Goal: Task Accomplishment & Management: Manage account settings

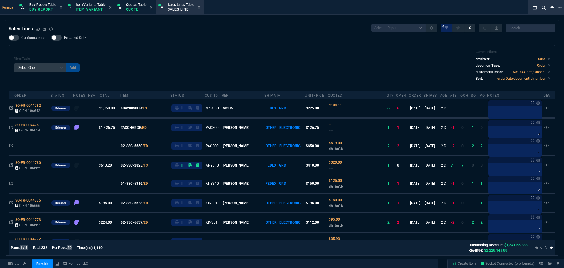
select select "1: BROV"
select select
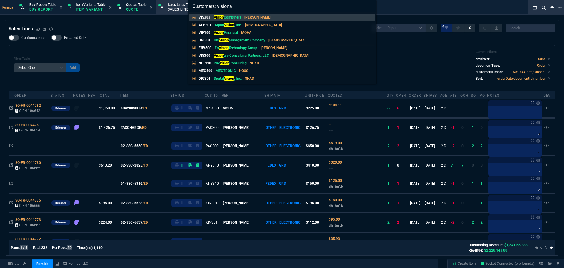
type input "Customers: visionar"
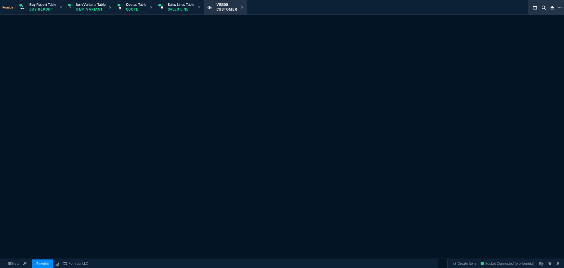
select select "1: quotes"
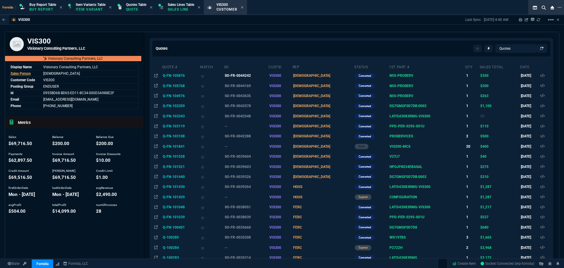
click at [251, 75] on td "SO-FR-0044242" at bounding box center [246, 76] width 45 height 10
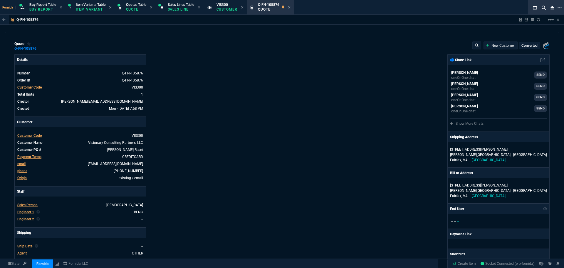
type input "100"
type input "350"
click at [244, 8] on icon at bounding box center [242, 7] width 2 height 2
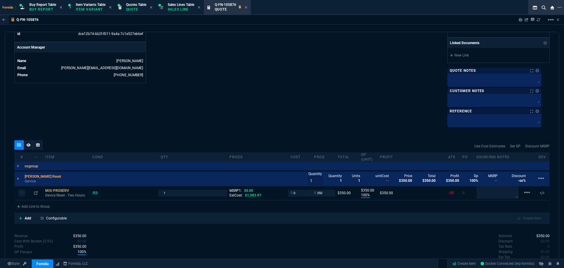
scroll to position [306, 0]
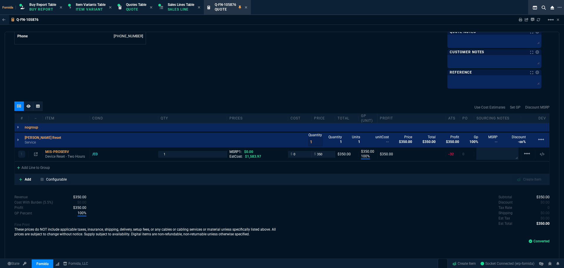
click at [155, 24] on div "Q-FN-105876 Sharing Q-FN-105876 Link Dev Link Share on Teams linear_scale" at bounding box center [282, 20] width 564 height 10
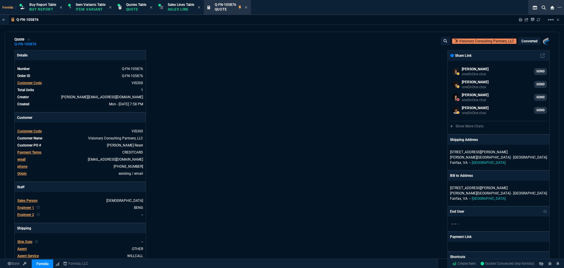
scroll to position [0, 0]
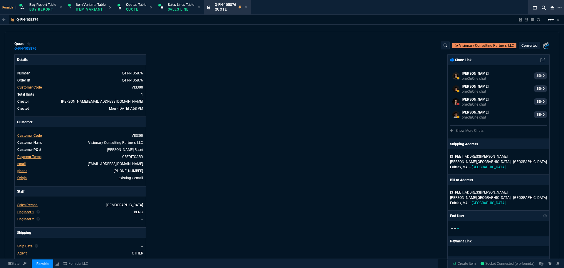
click at [550, 20] on mat-icon "linear_scale" at bounding box center [551, 19] width 7 height 7
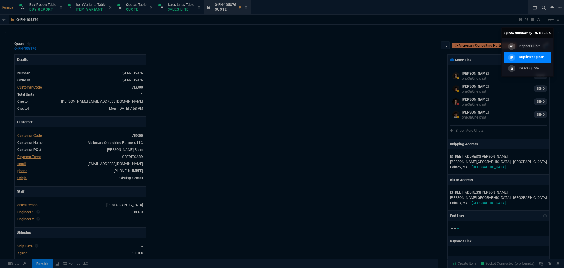
click at [528, 58] on p "Duplicate Quote" at bounding box center [531, 56] width 25 height 5
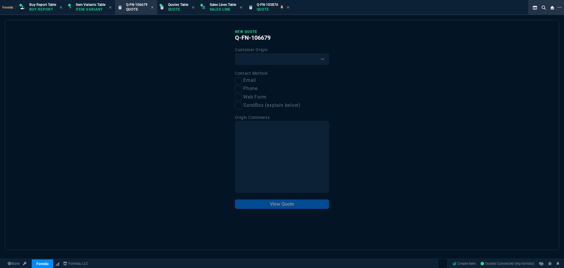
drag, startPoint x: 146, startPoint y: 8, endPoint x: 321, endPoint y: 9, distance: 175.2
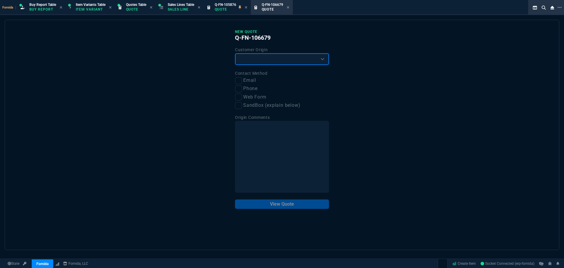
drag, startPoint x: 268, startPoint y: 59, endPoint x: 266, endPoint y: 65, distance: 6.0
click at [268, 59] on select "Existing Customer Amazon Lead (first order) Website Lead (first order) Called (…" at bounding box center [282, 59] width 94 height 12
select select "existing"
click at [235, 54] on select "Existing Customer Amazon Lead (first order) Website Lead (first order) Called (…" at bounding box center [282, 59] width 94 height 12
click at [240, 81] on input "Email" at bounding box center [238, 80] width 7 height 7
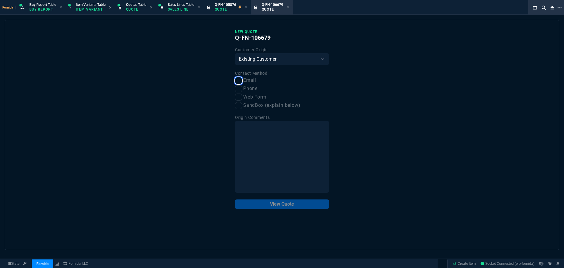
checkbox input "true"
click at [283, 206] on button "View Quote" at bounding box center [282, 203] width 94 height 9
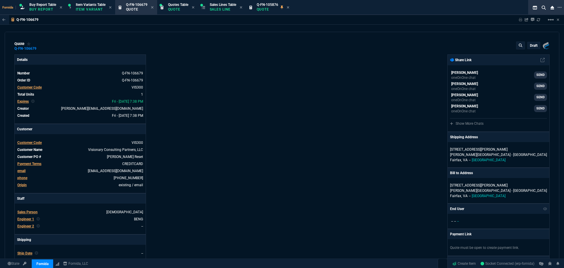
type input "100"
type input "350"
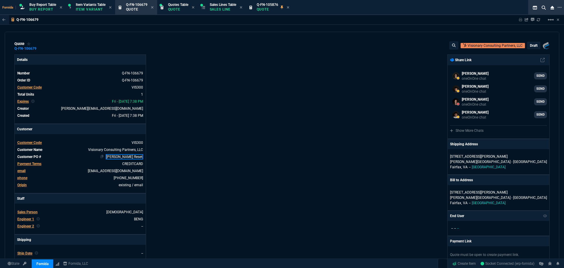
drag, startPoint x: 131, startPoint y: 157, endPoint x: 147, endPoint y: 157, distance: 16.8
click at [131, 157] on link "Oliver Laptop Reset" at bounding box center [124, 156] width 37 height 5
click at [154, 157] on div "Details Number Q-FN-106679 Order ID Q-FN-106679 Customer Code VIS300 Total Unit…" at bounding box center [148, 205] width 268 height 303
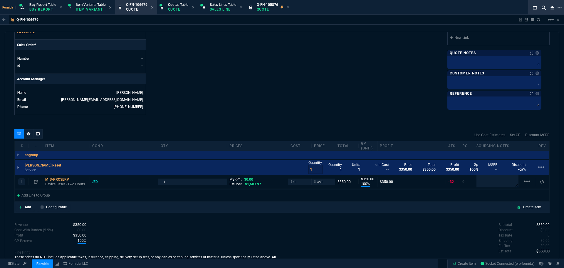
scroll to position [278, 0]
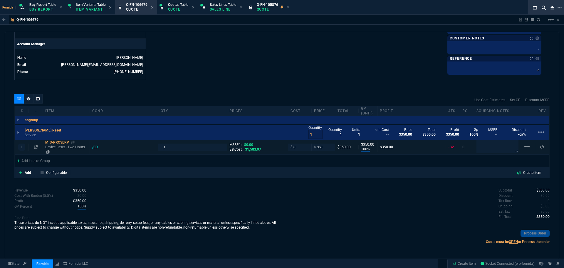
click at [66, 149] on p "Device Reset - Two Hours" at bounding box center [66, 149] width 42 height 9
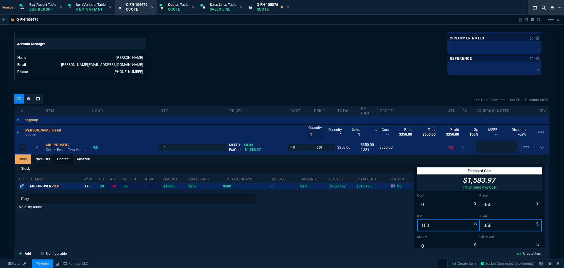
click at [67, 163] on link "Content" at bounding box center [64, 158] width 20 height 9
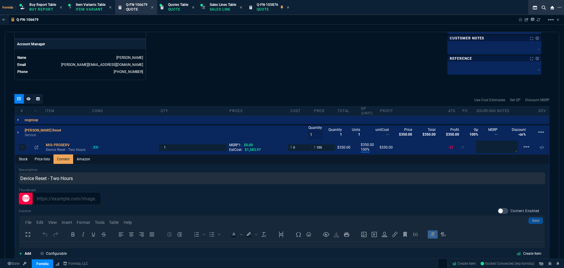
scroll to position [0, 0]
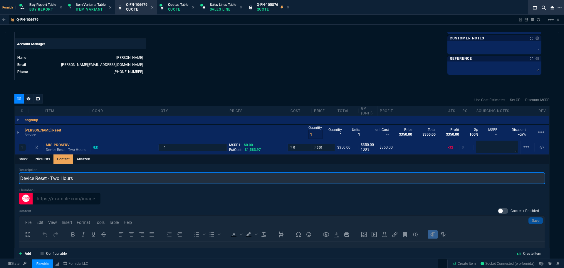
drag, startPoint x: 59, startPoint y: 181, endPoint x: 20, endPoint y: 183, distance: 38.9
click at [20, 183] on input "Device Reset - Two Hours" at bounding box center [282, 178] width 527 height 12
type input "Device assistance - 1hr 15 minutes"
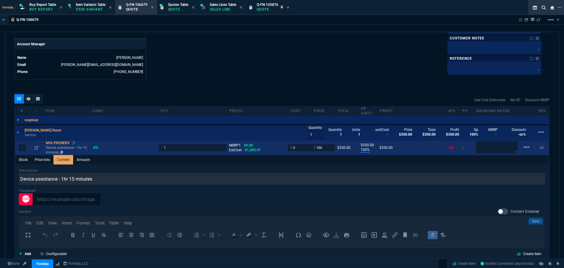
click at [71, 144] on div "MIS-PROSERV" at bounding box center [67, 143] width 42 height 5
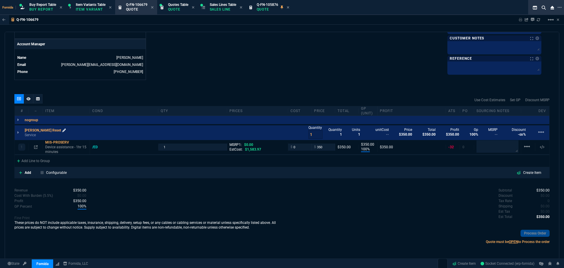
click at [62, 131] on icon at bounding box center [64, 130] width 4 height 4
drag, startPoint x: 323, startPoint y: 143, endPoint x: 323, endPoint y: 147, distance: 4.1
click at [323, 143] on div "1 MIS-PROSERV Device assistance - 1hr 15 minutes /ED 1 MSRP1: $0.00 EstCost: $1…" at bounding box center [282, 147] width 535 height 14
click at [323, 147] on input "350" at bounding box center [323, 146] width 19 height 7
paste input "218.75"
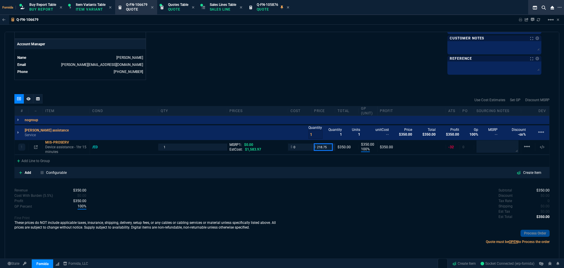
type input "218.75"
type input "219"
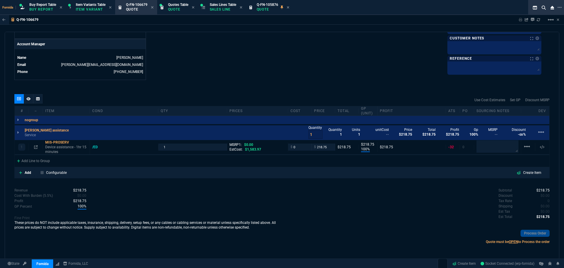
click at [26, 104] on div at bounding box center [28, 100] width 28 height 12
click at [30, 100] on icon at bounding box center [28, 98] width 4 height 3
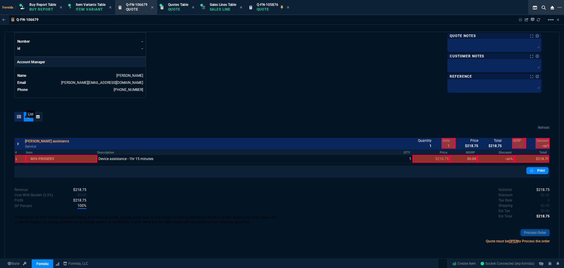
click at [20, 115] on icon at bounding box center [19, 117] width 4 height 4
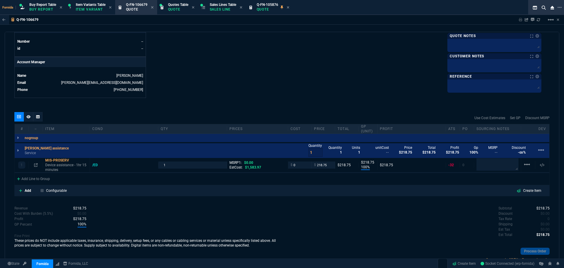
scroll to position [278, 0]
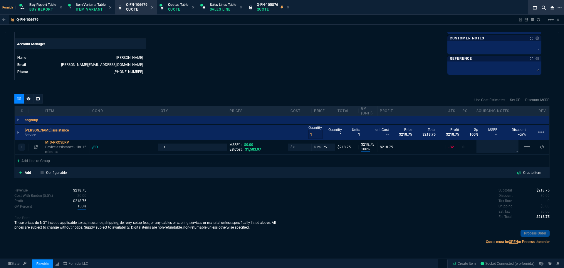
type input "100"
type input "219"
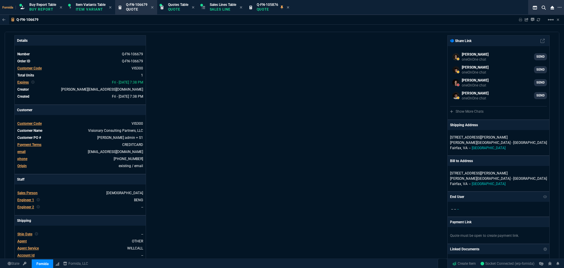
scroll to position [0, 0]
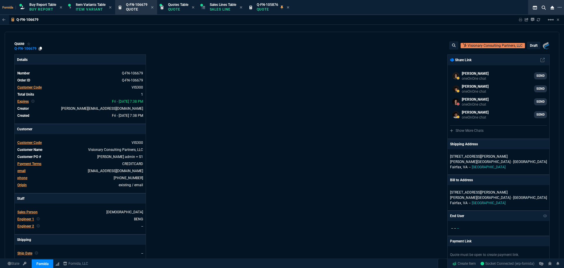
drag, startPoint x: 40, startPoint y: 48, endPoint x: 69, endPoint y: 49, distance: 29.4
click at [40, 48] on icon at bounding box center [40, 49] width 3 height 4
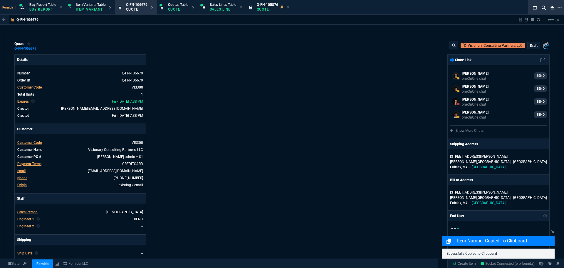
click at [150, 50] on div "quote Q-FN-106679 Visionary Consulting Partners, LLC draft Fornida, LLC 2609 Te…" at bounding box center [282, 45] width 536 height 9
click at [533, 45] on p "draft" at bounding box center [534, 45] width 8 height 5
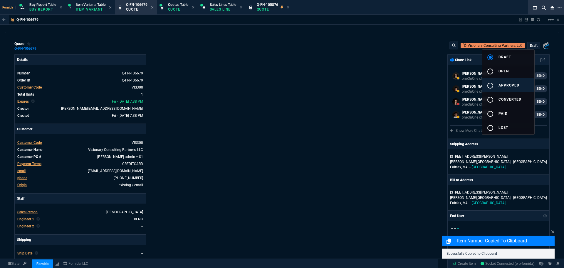
click at [519, 84] on span "approved" at bounding box center [509, 85] width 21 height 4
click at [391, 82] on div at bounding box center [282, 134] width 564 height 268
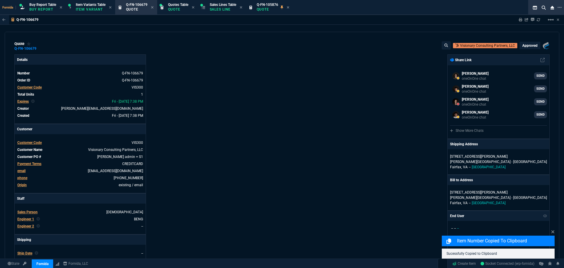
type input "100"
type input "219"
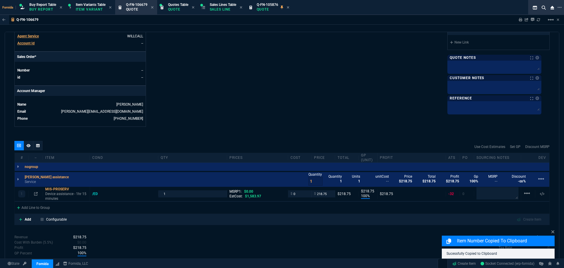
scroll to position [273, 0]
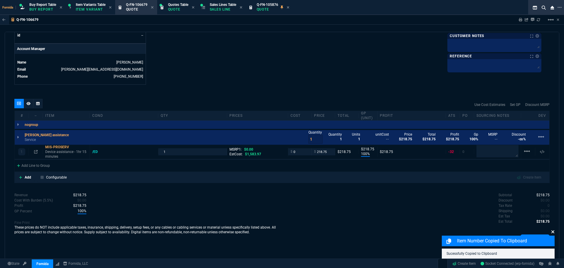
click at [553, 232] on icon at bounding box center [553, 231] width 3 height 3
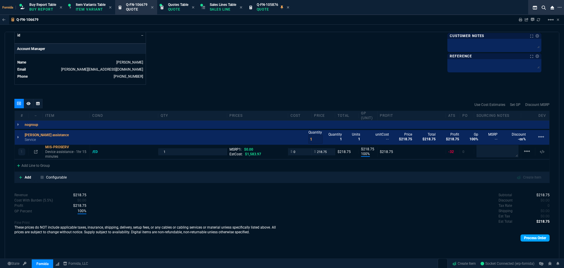
click at [540, 236] on link "Process Order" at bounding box center [535, 237] width 29 height 7
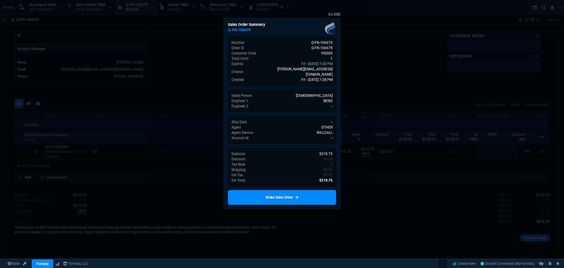
click at [297, 196] on icon at bounding box center [296, 198] width 3 height 4
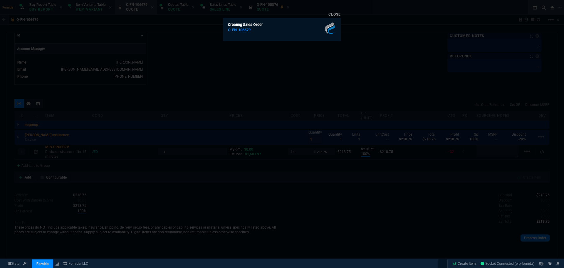
drag, startPoint x: 119, startPoint y: 164, endPoint x: 123, endPoint y: 159, distance: 5.9
click at [121, 162] on div at bounding box center [282, 134] width 564 height 268
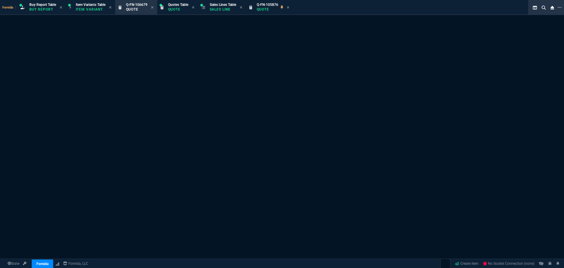
select select "1: BROV"
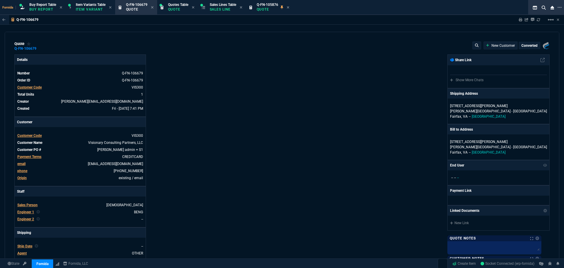
type input "100"
type input "219"
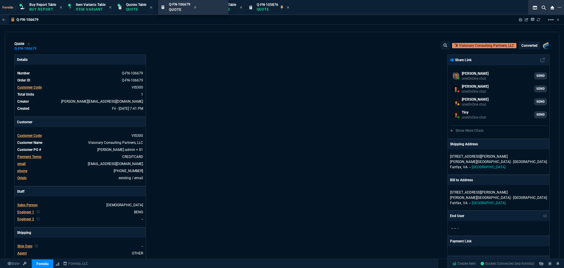
drag, startPoint x: 141, startPoint y: 4, endPoint x: 243, endPoint y: 7, distance: 102.4
click at [289, 8] on icon at bounding box center [288, 7] width 2 height 2
click at [242, 8] on icon at bounding box center [241, 7] width 2 height 2
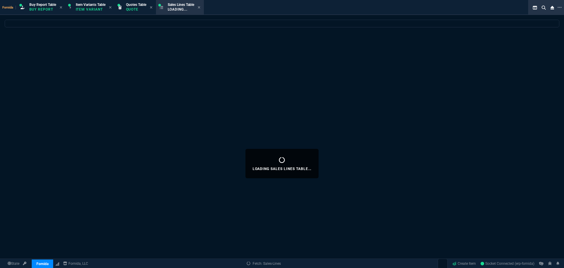
select select
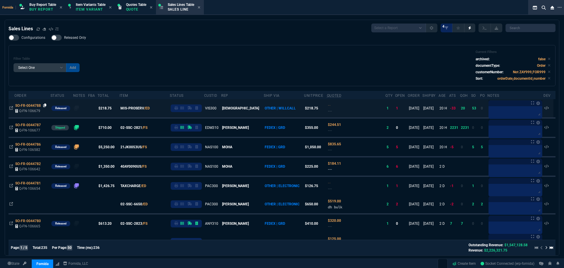
click at [45, 106] on icon at bounding box center [44, 105] width 3 height 4
click at [102, 49] on div "Filter Table Select One Add Filter () Age () ATS () Cond (itemVariantCode) Cust…" at bounding box center [282, 65] width 547 height 41
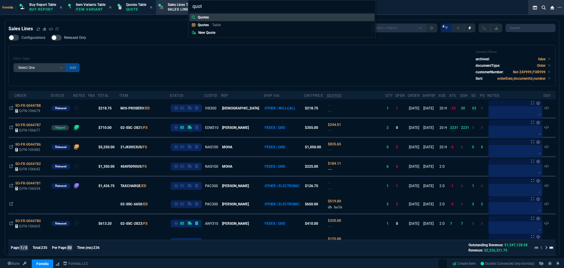
type input "quote"
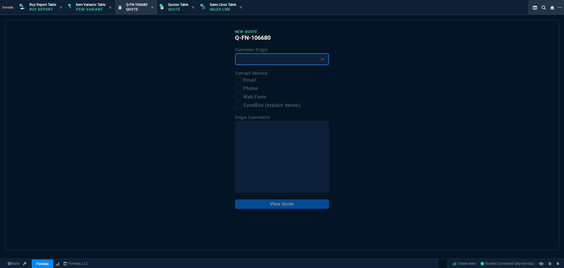
click at [258, 56] on select "Existing Customer Amazon Lead (first order) Website Lead (first order) Called (…" at bounding box center [282, 59] width 94 height 12
select select "existing"
click at [235, 54] on select "Existing Customer Amazon Lead (first order) Website Lead (first order) Called (…" at bounding box center [282, 59] width 94 height 12
click at [243, 79] on label "Email" at bounding box center [282, 80] width 94 height 7
click at [242, 79] on input "Email" at bounding box center [238, 80] width 7 height 7
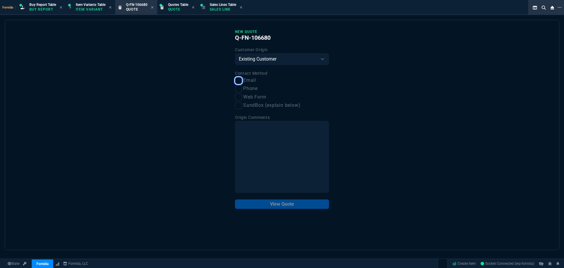
checkbox input "true"
drag, startPoint x: 291, startPoint y: 207, endPoint x: 286, endPoint y: 207, distance: 5.0
click at [291, 207] on button "View Quote" at bounding box center [282, 203] width 94 height 9
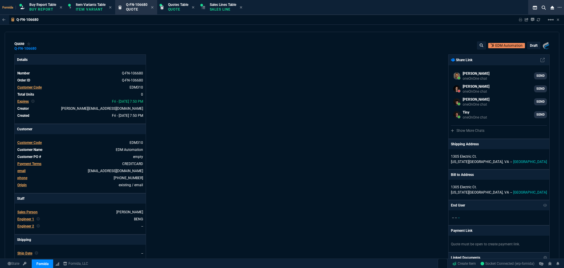
select select "1: BROV"
click at [552, 21] on mat-icon "linear_scale" at bounding box center [551, 19] width 7 height 7
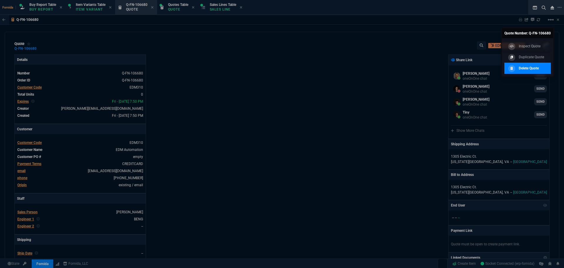
click at [534, 67] on p "Delete Quote" at bounding box center [529, 68] width 20 height 5
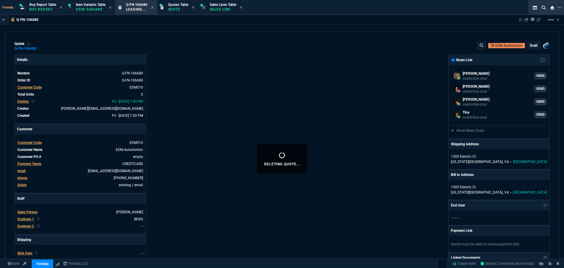
click at [302, 77] on div "Fornida Buy Report Table Buy Report Item Variants Table Item Variant Q-FN-10668…" at bounding box center [282, 144] width 564 height 288
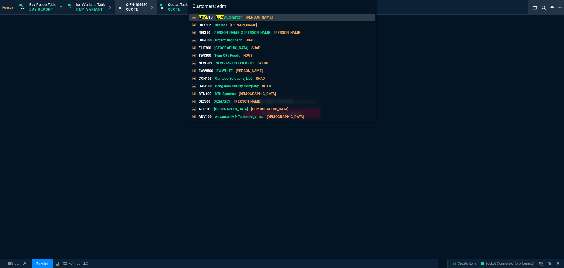
type input "Customers: edm"
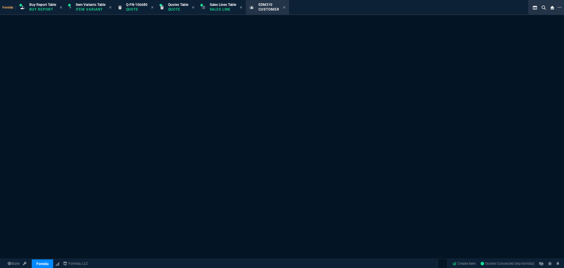
select select "1: quotes"
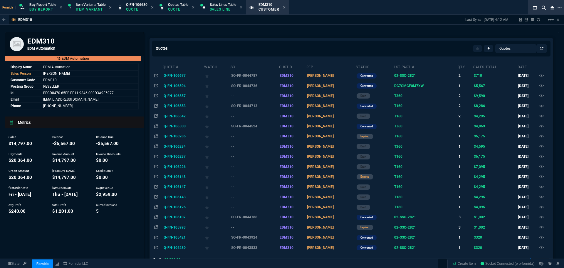
click at [248, 109] on td "SO-FR-0044713" at bounding box center [254, 106] width 49 height 10
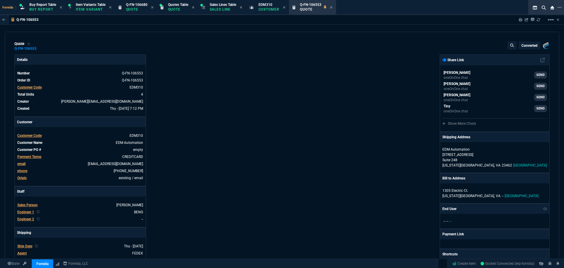
type input "16"
type input "648"
type input "0"
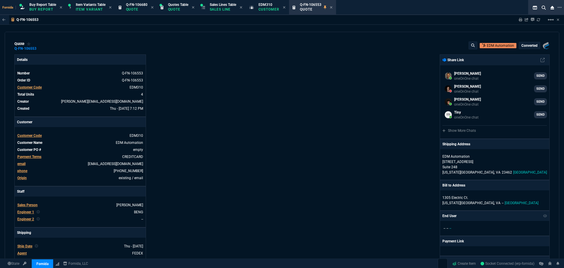
type input "63"
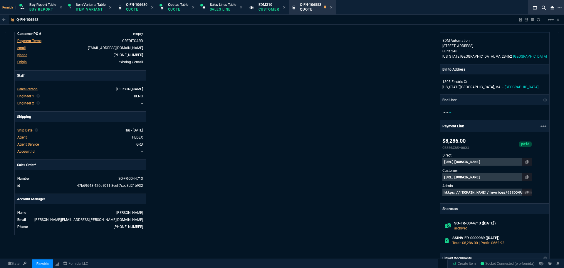
scroll to position [147, 0]
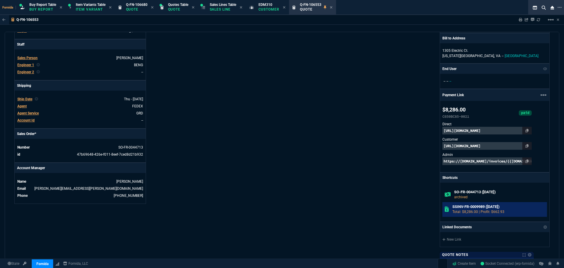
click at [484, 210] on p "Total: $8,286.00 | Profit: $662.93" at bounding box center [499, 211] width 93 height 5
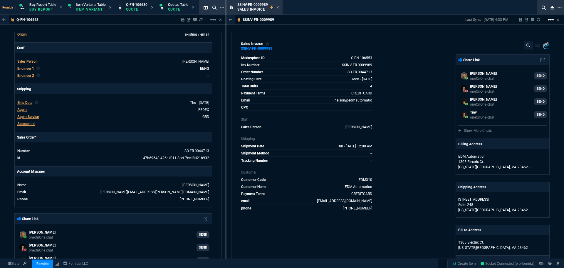
click at [553, 20] on mat-icon "linear_scale" at bounding box center [551, 19] width 7 height 7
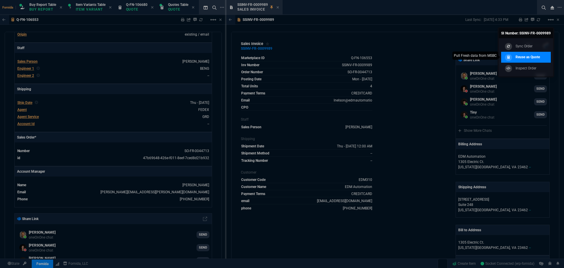
click at [536, 56] on p "Reuse as Quote" at bounding box center [528, 56] width 24 height 5
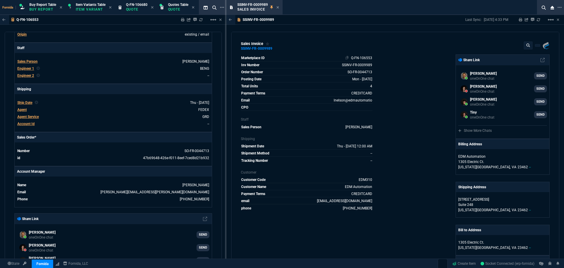
select select
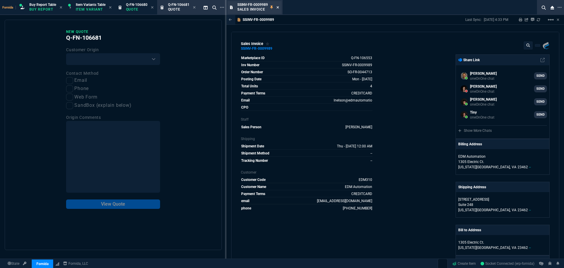
click at [278, 6] on icon at bounding box center [278, 8] width 3 height 4
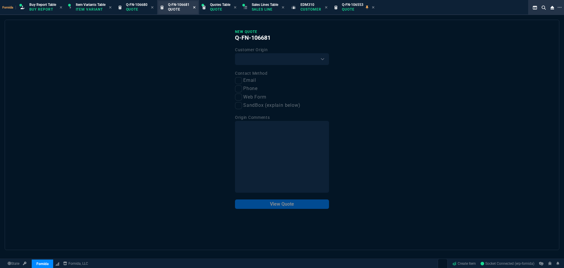
click at [196, 9] on fa-icon at bounding box center [194, 8] width 3 height 4
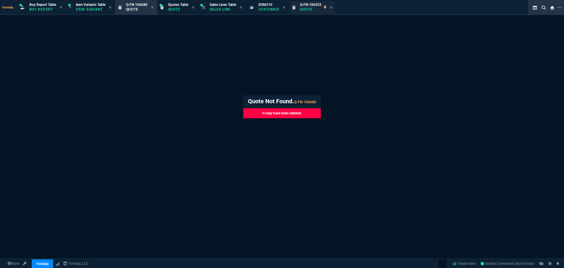
click at [309, 4] on span "Q-FN-106553" at bounding box center [310, 5] width 21 height 4
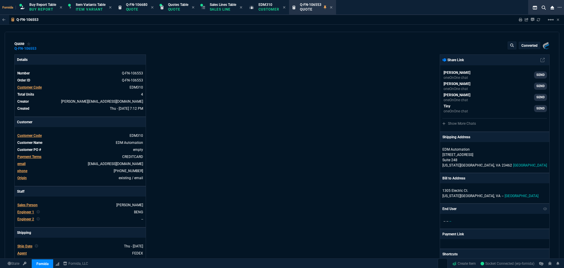
type input "16"
type input "648"
type input "0"
type input "63"
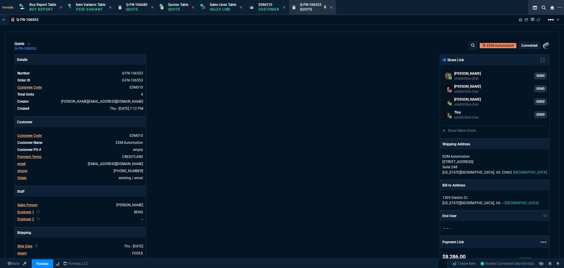
click at [550, 19] on mat-icon "linear_scale" at bounding box center [551, 19] width 7 height 7
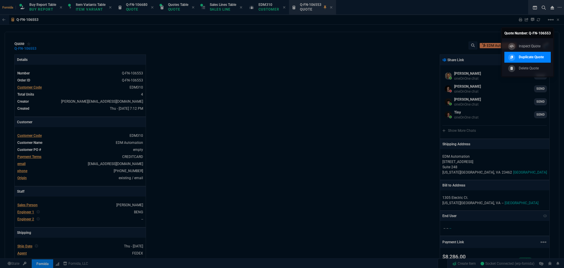
click at [541, 57] on p "Duplicate Quote" at bounding box center [531, 56] width 25 height 5
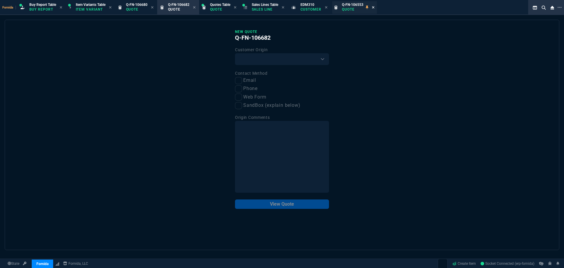
click at [375, 7] on icon at bounding box center [373, 8] width 3 height 4
drag, startPoint x: 284, startPoint y: 64, endPoint x: 281, endPoint y: 65, distance: 3.1
click at [284, 64] on select "Existing Customer Amazon Lead (first order) Website Lead (first order) Called (…" at bounding box center [282, 59] width 94 height 12
select select "existing"
click at [235, 54] on select "Existing Customer Amazon Lead (first order) Website Lead (first order) Called (…" at bounding box center [282, 59] width 94 height 12
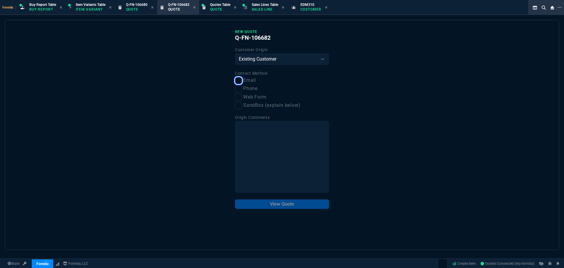
click at [239, 80] on input "Email" at bounding box center [238, 80] width 7 height 7
checkbox input "true"
click at [293, 204] on button "View Quote" at bounding box center [282, 203] width 94 height 9
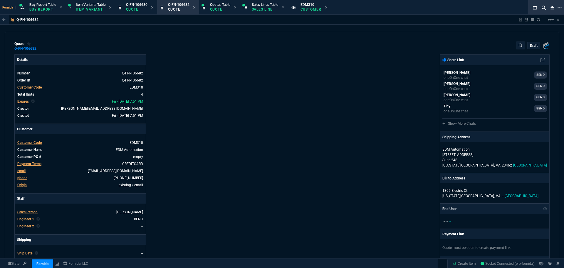
type input "16"
type input "648"
type input "0"
type input "63"
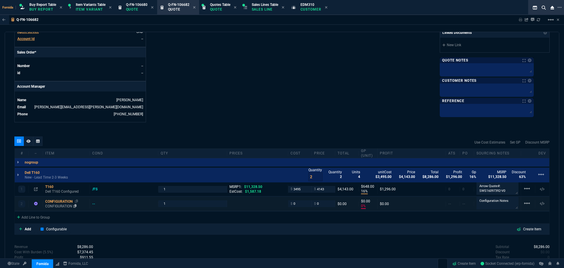
scroll to position [265, 0]
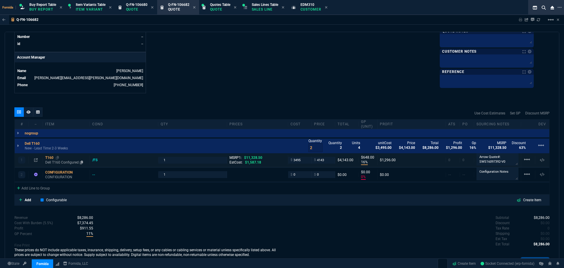
click at [54, 161] on p "Dell T160 Configured" at bounding box center [66, 162] width 42 height 5
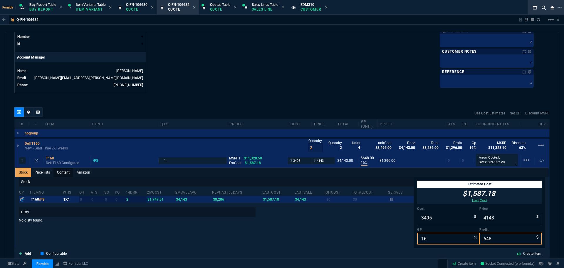
click at [61, 173] on link "Content" at bounding box center [64, 172] width 20 height 9
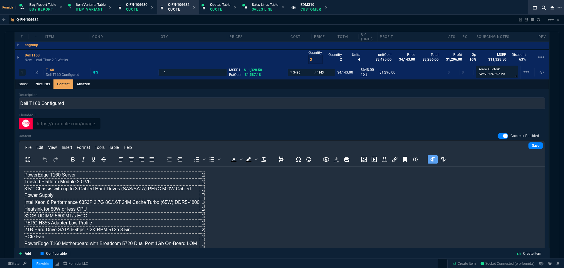
scroll to position [0, 0]
click at [24, 83] on link "Stock" at bounding box center [23, 83] width 16 height 9
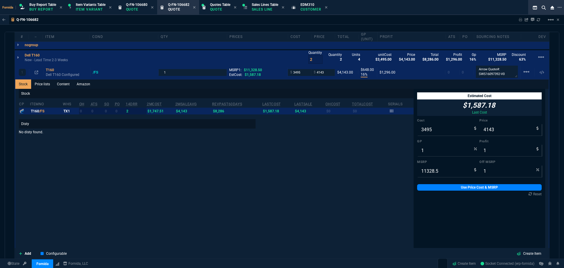
type input "16"
type input "648"
type input "63"
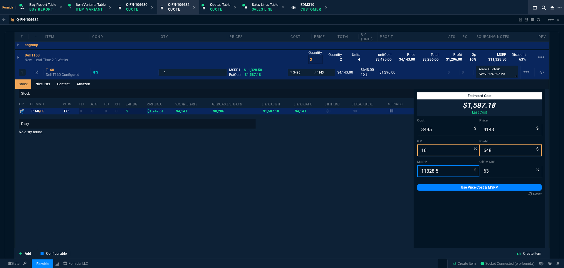
drag, startPoint x: 428, startPoint y: 172, endPoint x: 386, endPoint y: 182, distance: 42.6
click at [428, 172] on input "11328.5" at bounding box center [448, 171] width 62 height 12
paste input "266.26"
type input "11266.26"
click at [435, 129] on input "3495" at bounding box center [448, 130] width 62 height 12
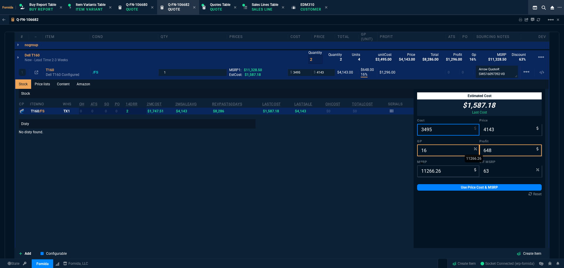
paste input "15.83"
type input "3415.83"
type input "18"
type input "727"
type input "3415.83"
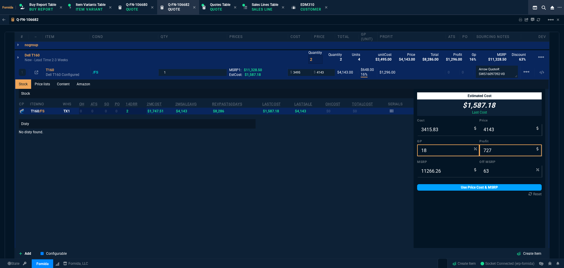
click at [454, 187] on link "Use Price Cost & MSRP" at bounding box center [479, 187] width 125 height 6
type input "3415.83"
click at [452, 185] on link "Use Price Cost & MSRP" at bounding box center [479, 187] width 125 height 6
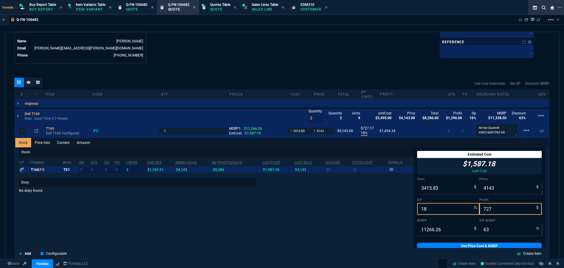
scroll to position [294, 0]
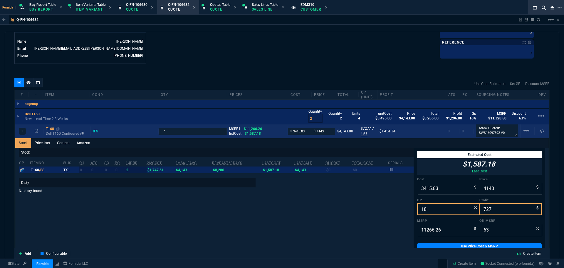
click at [49, 132] on p "Dell T160 Configured" at bounding box center [67, 133] width 42 height 5
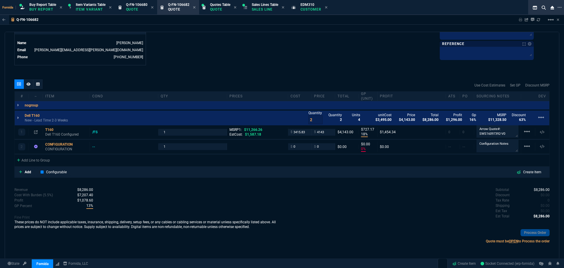
scroll to position [293, 0]
drag, startPoint x: 497, startPoint y: 131, endPoint x: 423, endPoint y: 107, distance: 78.5
click at [497, 131] on textarea "Arrow Quote#: SWS16097392-V0" at bounding box center [498, 131] width 42 height 12
paste textarea "119619"
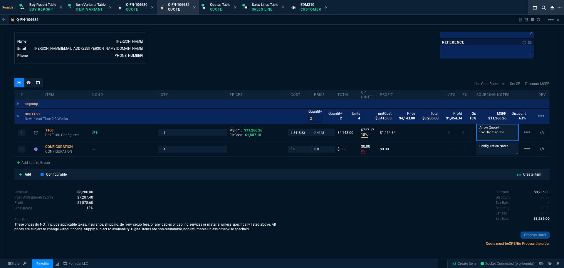
type textarea "Arrow Quote#: SWS16119619-V0"
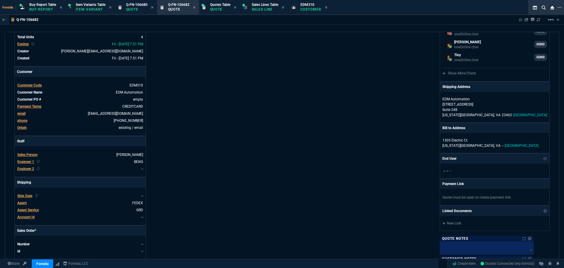
scroll to position [0, 0]
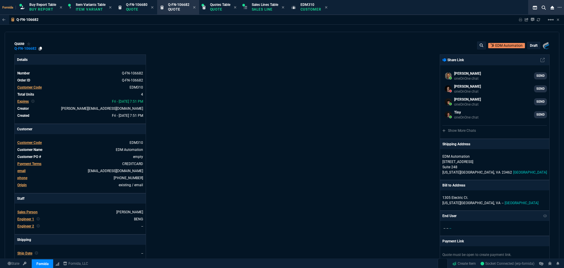
drag, startPoint x: 39, startPoint y: 47, endPoint x: 34, endPoint y: 47, distance: 4.7
click at [39, 47] on icon at bounding box center [40, 49] width 3 height 4
click at [276, 10] on p "Sales Line" at bounding box center [265, 9] width 26 height 5
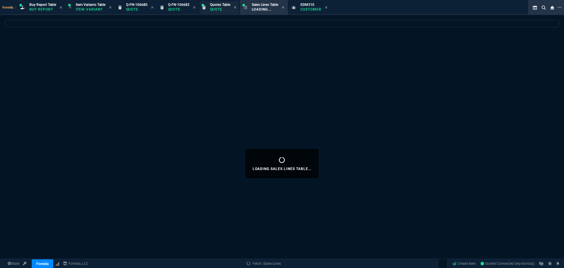
click at [196, 7] on icon at bounding box center [194, 8] width 3 height 4
click at [152, 8] on icon at bounding box center [152, 8] width 3 height 4
click at [244, 7] on icon at bounding box center [242, 8] width 3 height 4
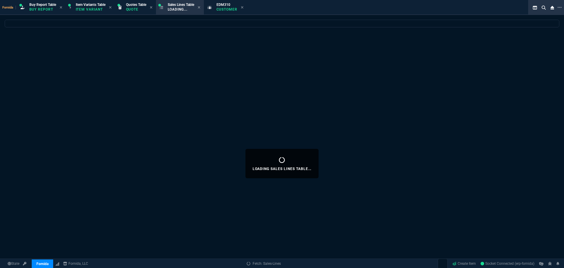
select select
